Goal: Transaction & Acquisition: Purchase product/service

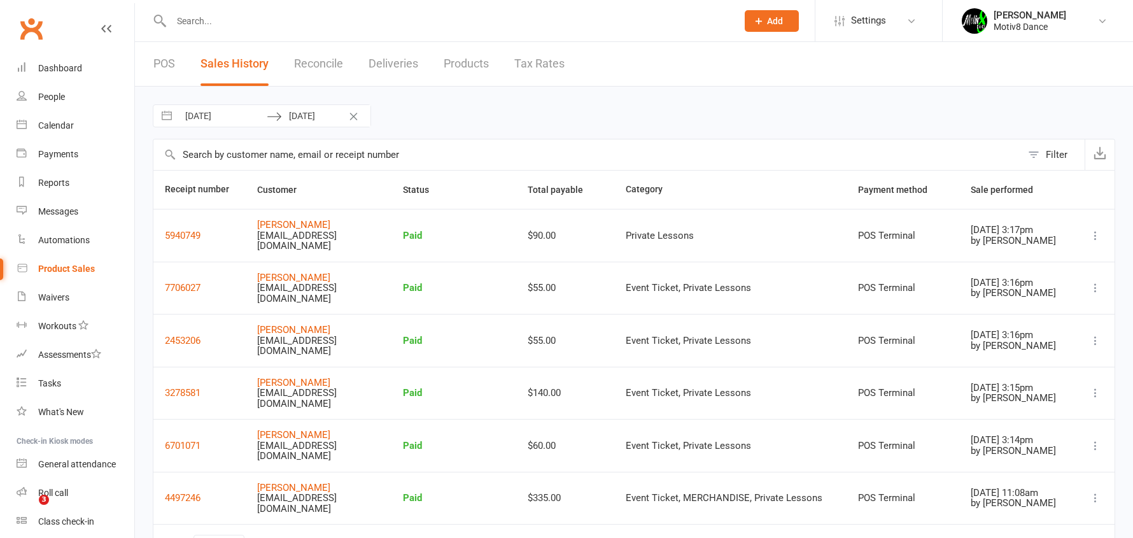
select select "100"
click at [67, 268] on div "Product Sales" at bounding box center [66, 269] width 57 height 10
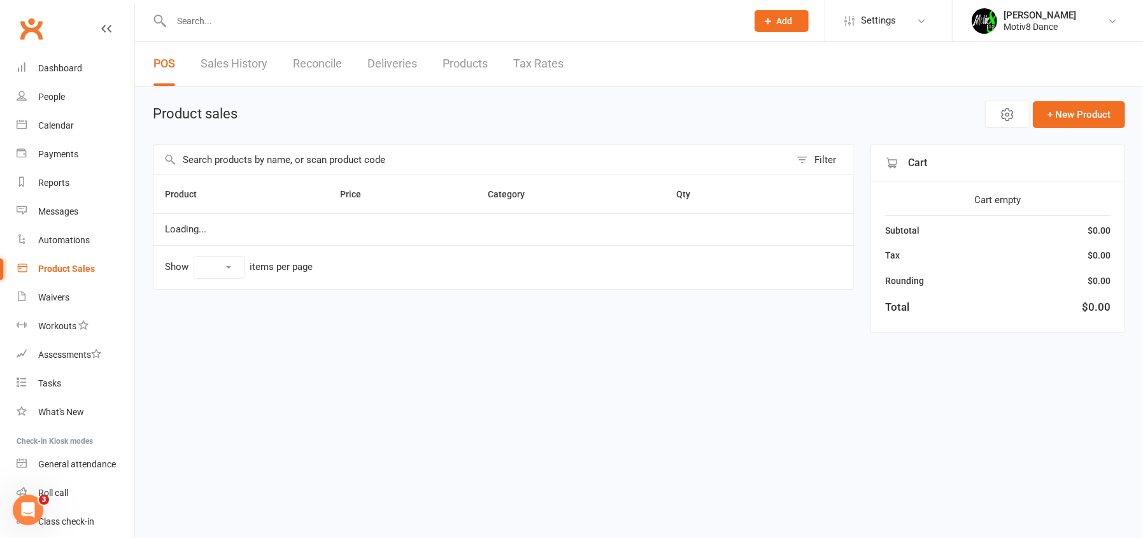
select select "10"
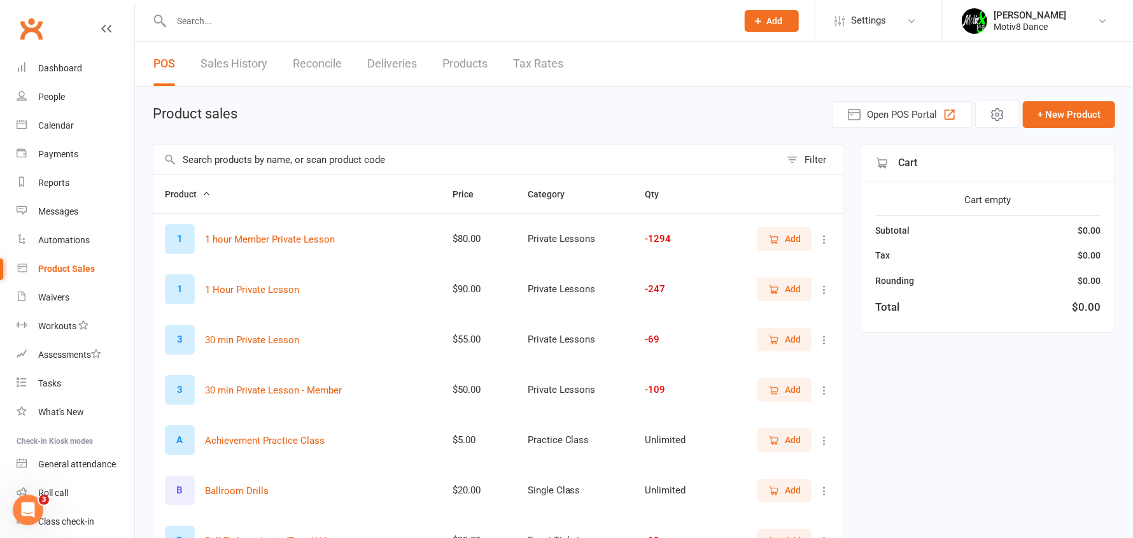
click at [791, 241] on span "Add" at bounding box center [793, 239] width 16 height 14
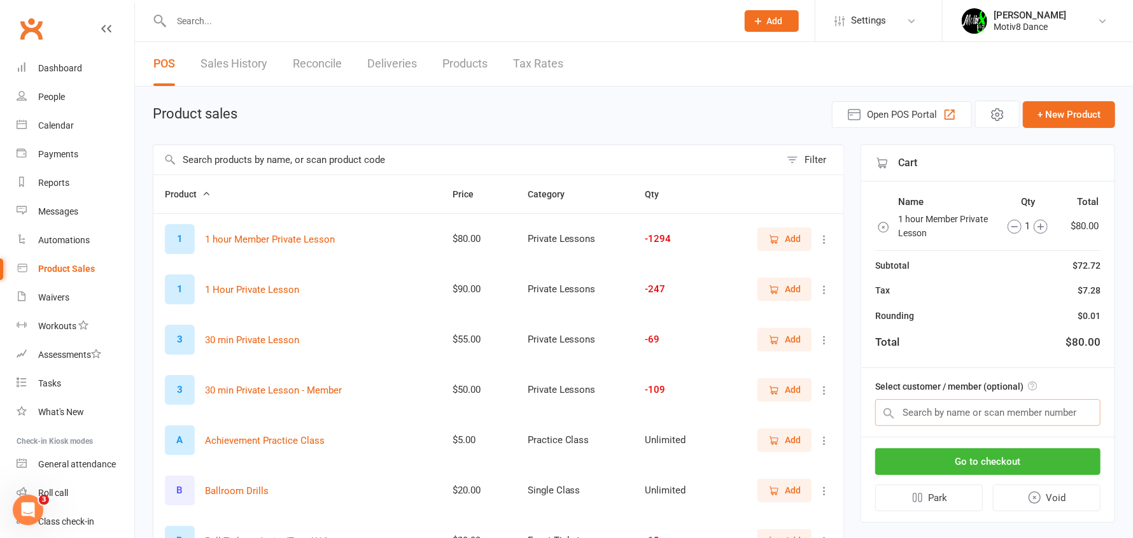
click at [996, 414] on input "text" at bounding box center [988, 412] width 225 height 27
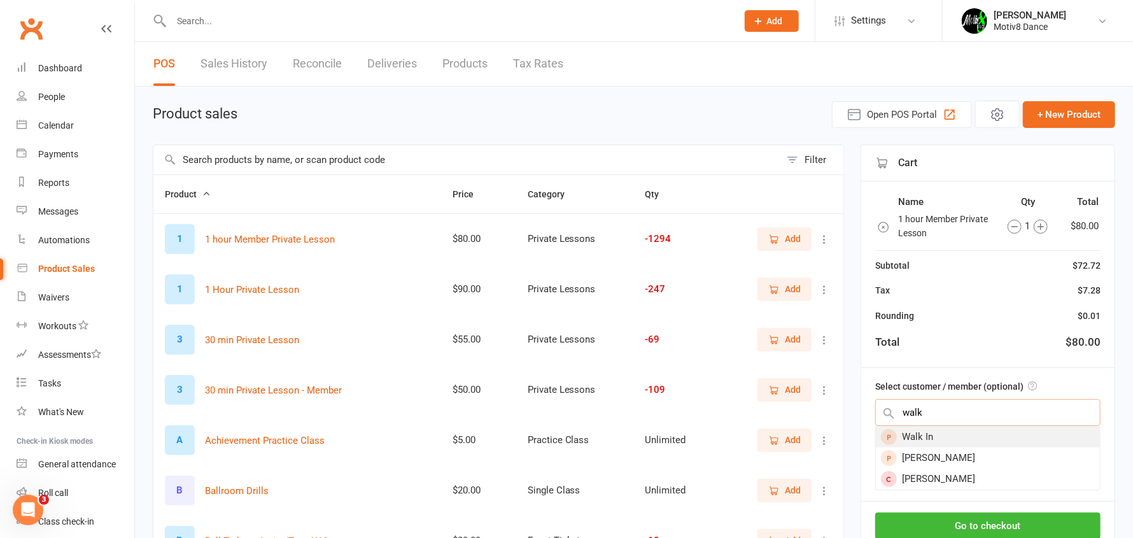
type input "walk"
click at [930, 440] on div "Walk In" at bounding box center [988, 437] width 224 height 21
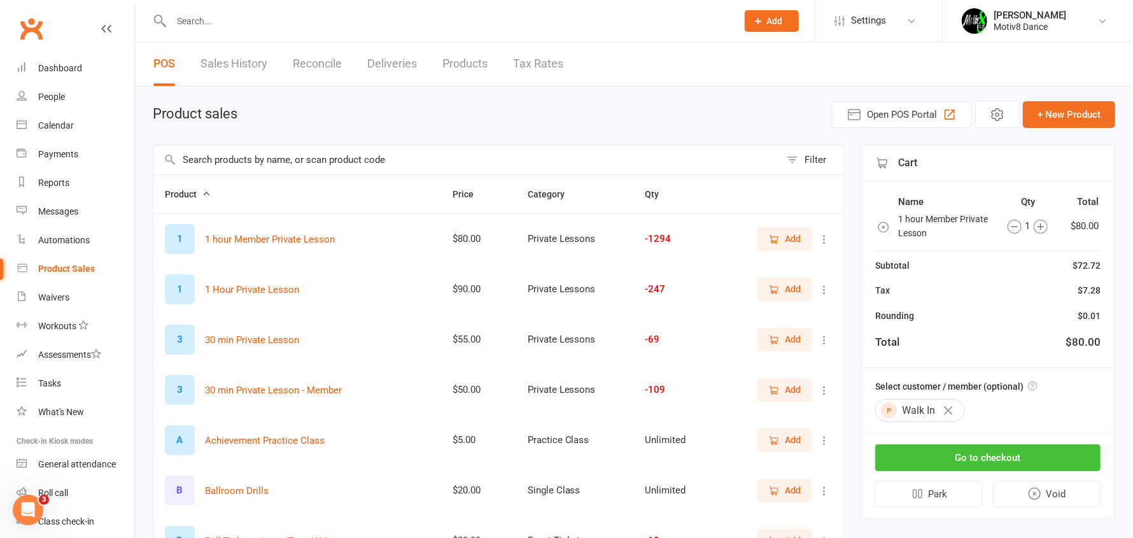
click at [939, 458] on button "Go to checkout" at bounding box center [988, 457] width 225 height 27
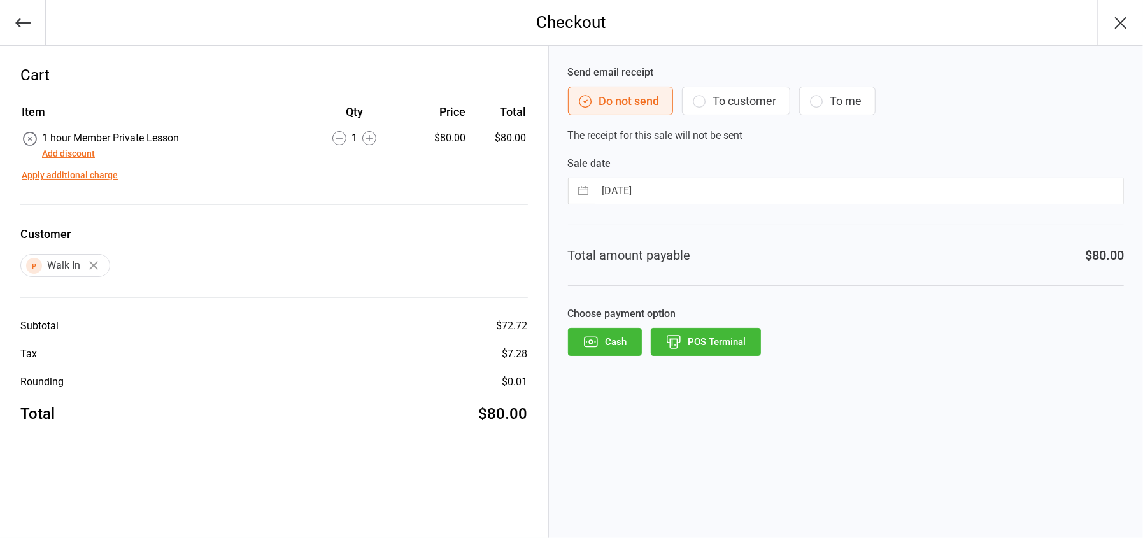
click at [666, 345] on icon "button" at bounding box center [673, 342] width 17 height 17
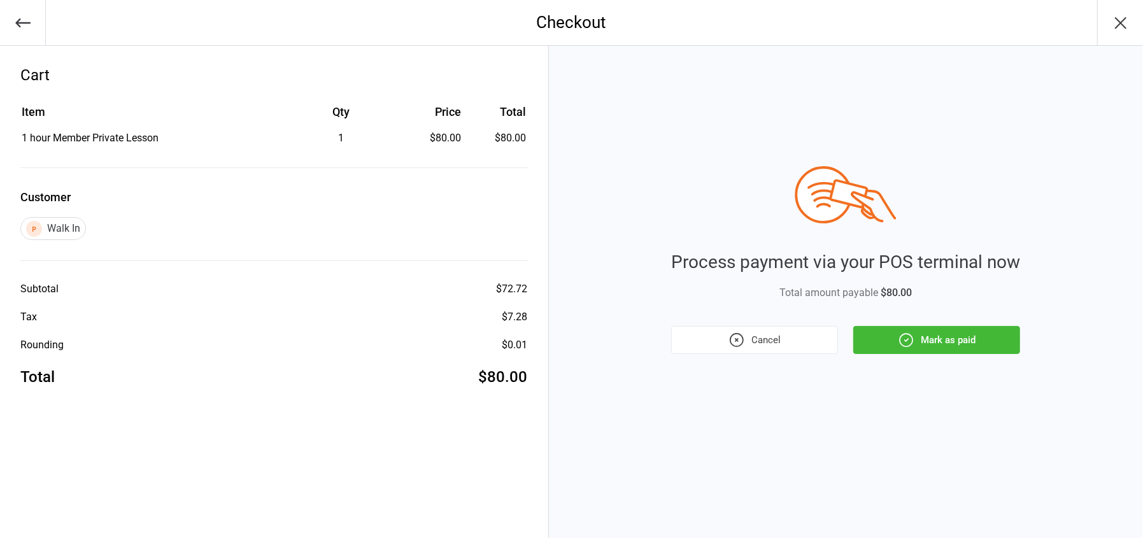
click at [946, 338] on button "Mark as paid" at bounding box center [936, 340] width 167 height 28
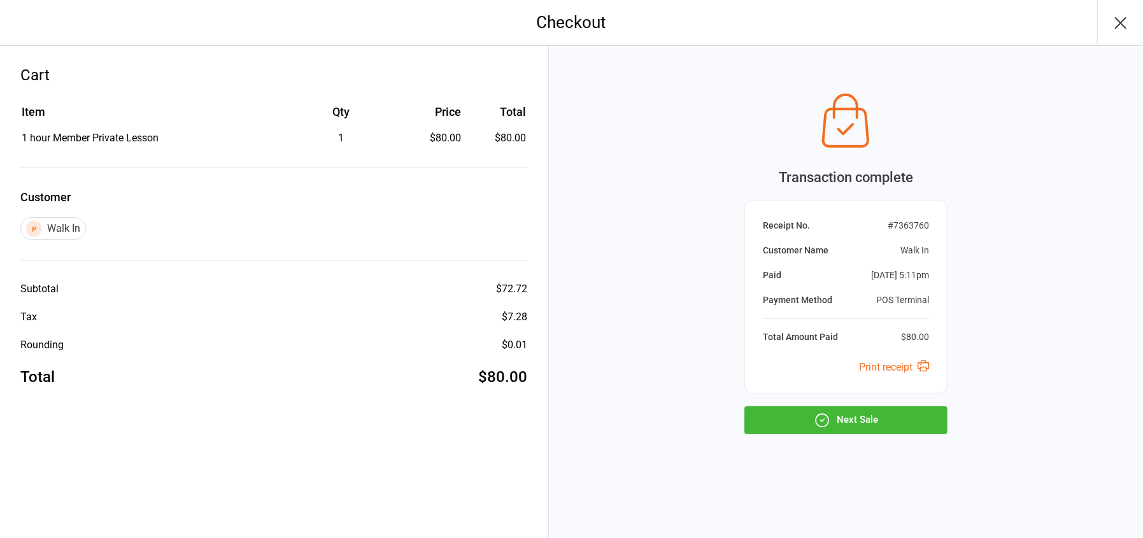
click at [860, 416] on button "Next Sale" at bounding box center [845, 420] width 203 height 28
